Goal: Find contact information: Obtain details needed to contact an individual or organization

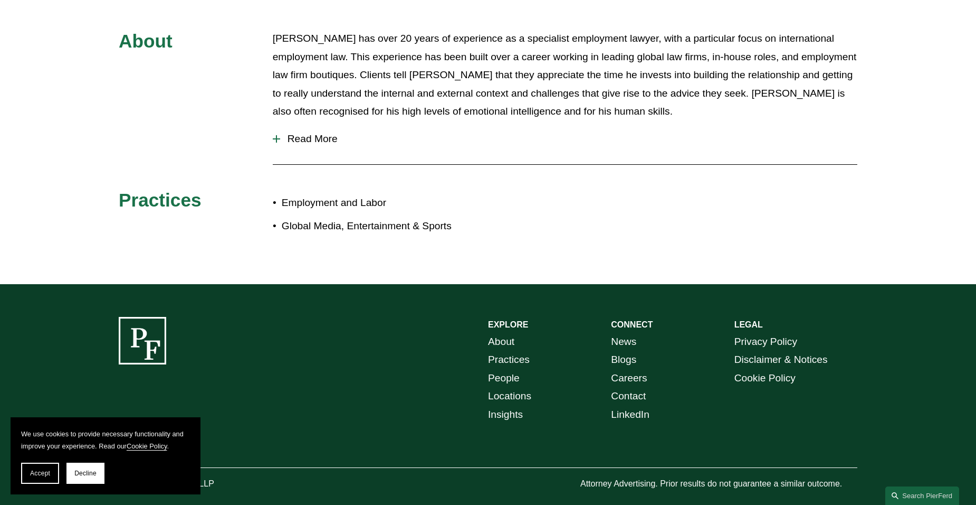
scroll to position [445, 0]
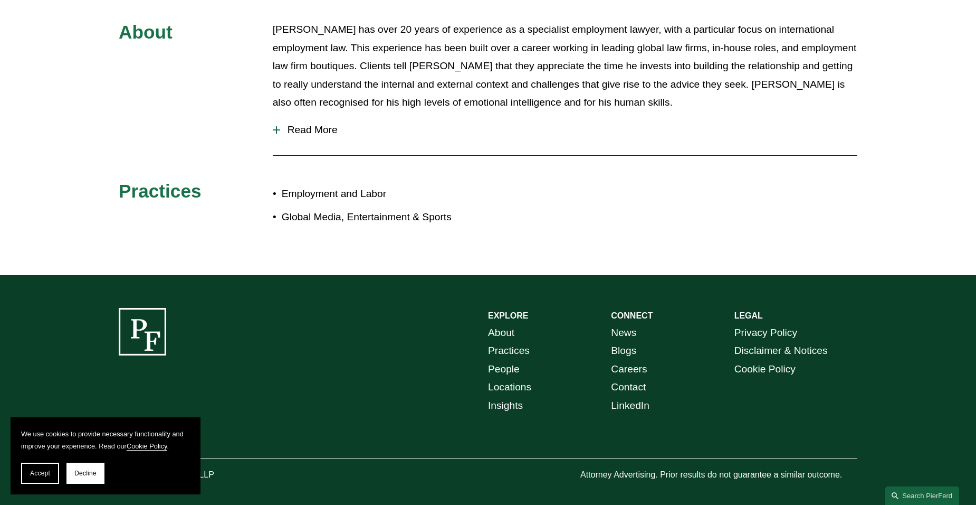
click at [632, 378] on link "Contact" at bounding box center [628, 387] width 35 height 18
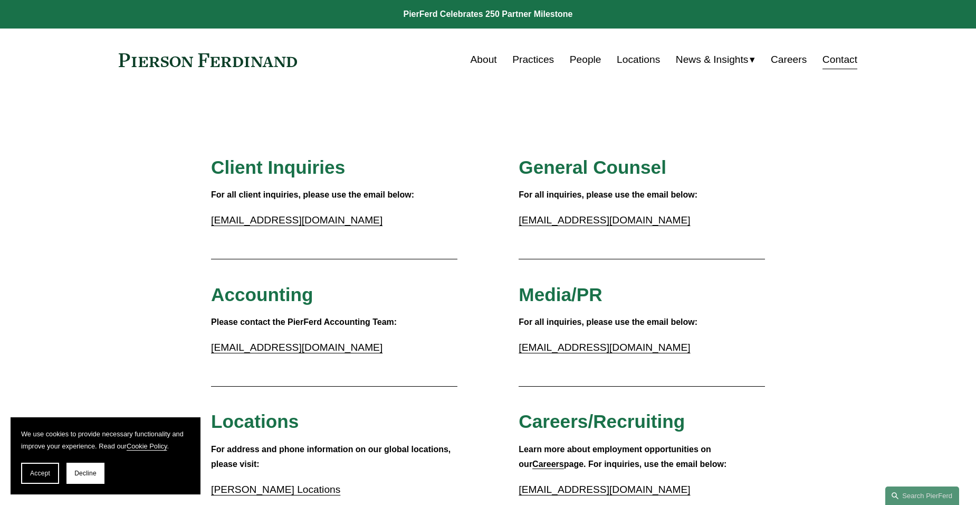
click at [840, 66] on link "Contact" at bounding box center [840, 60] width 35 height 20
click at [582, 54] on link "People" at bounding box center [586, 60] width 32 height 20
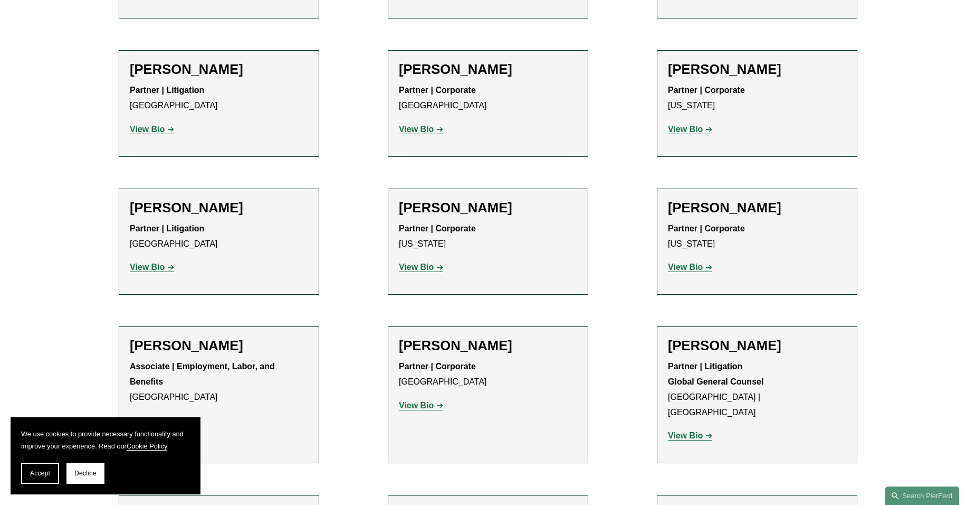
scroll to position [5320, 0]
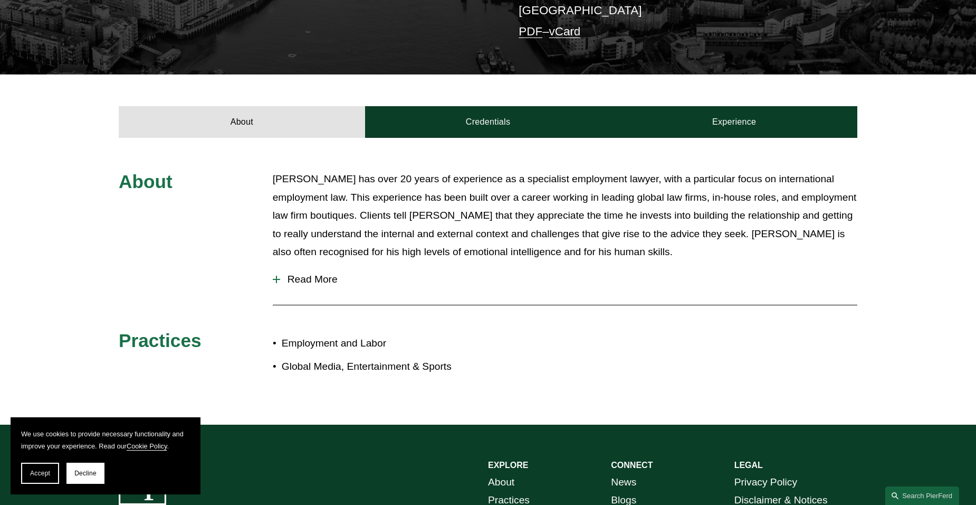
scroll to position [445, 0]
